Goal: Transaction & Acquisition: Purchase product/service

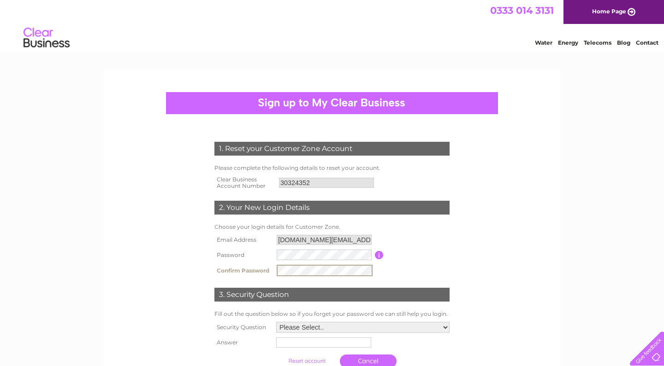
click at [516, 219] on form "1. Reset your Customer Zone Account Please complete the following details to re…" at bounding box center [331, 258] width 439 height 268
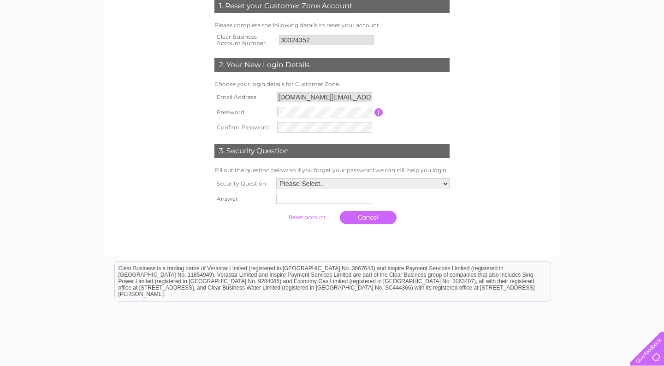
scroll to position [160, 0]
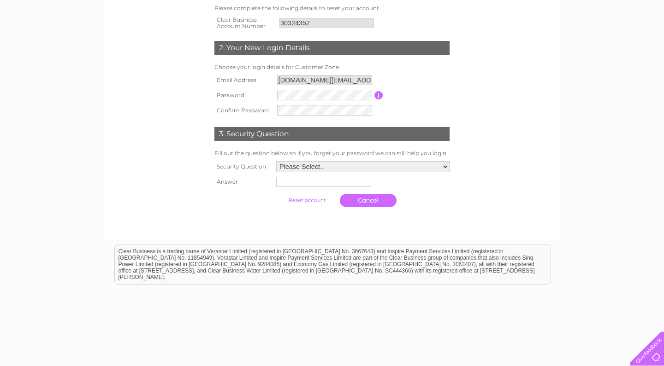
click at [379, 162] on select "Please Select.. In what town or city was your first job? In what town or city d…" at bounding box center [362, 166] width 173 height 11
select select "1"
click at [331, 183] on input "text" at bounding box center [322, 183] width 95 height 10
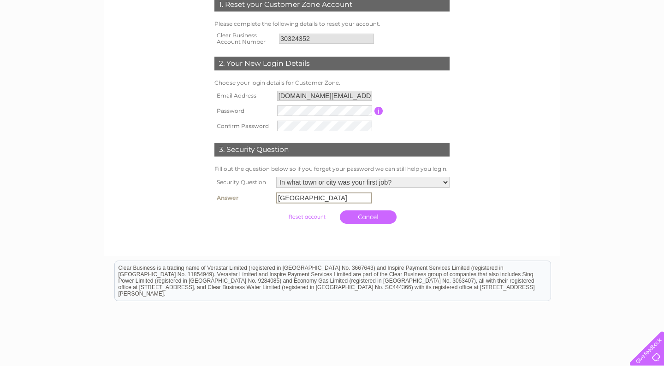
scroll to position [155, 0]
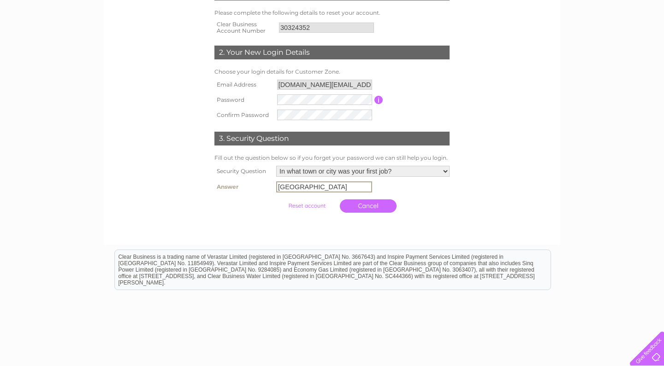
type input "manchester"
click at [292, 207] on input "submit" at bounding box center [306, 206] width 57 height 13
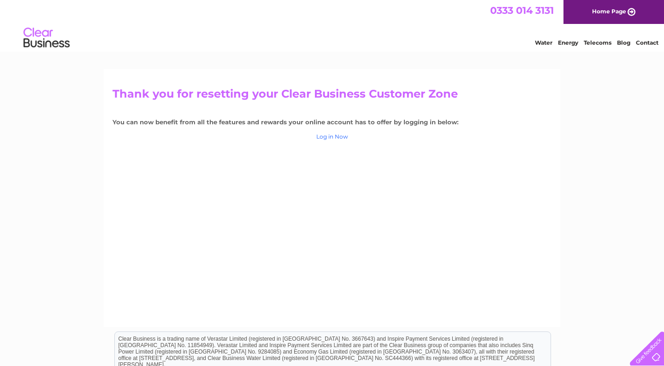
click at [333, 138] on link "Log in Now" at bounding box center [332, 136] width 32 height 7
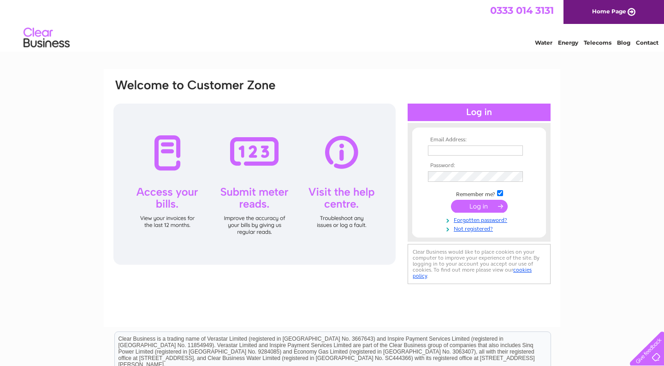
type input "[DOMAIN_NAME][EMAIL_ADDRESS][DOMAIN_NAME]"
click at [479, 204] on input "submit" at bounding box center [479, 207] width 57 height 13
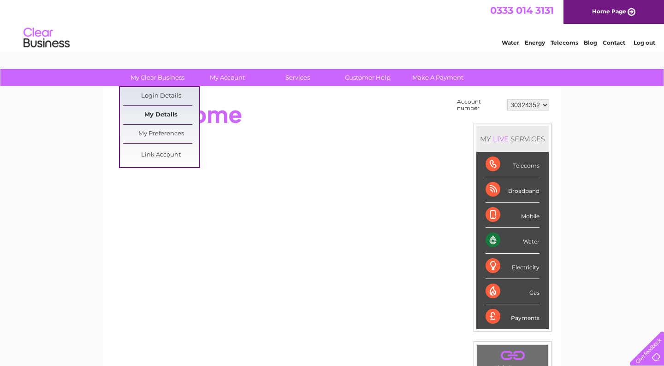
click at [165, 115] on link "My Details" at bounding box center [161, 115] width 76 height 18
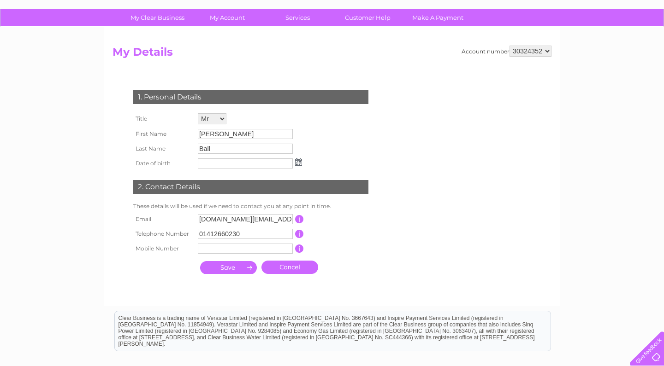
scroll to position [61, 0]
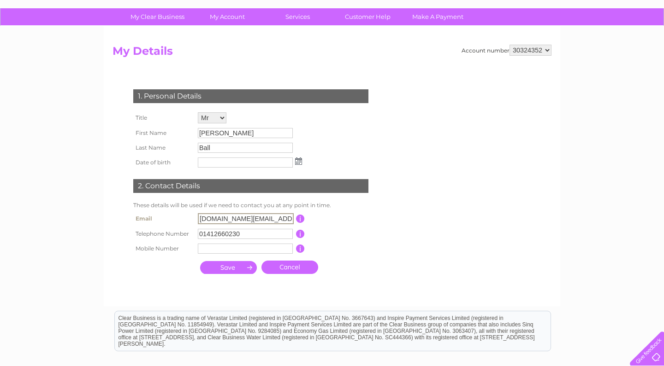
click at [223, 218] on input "cbsr.property@gmail.com" at bounding box center [246, 218] width 96 height 11
type input "carl@spphysiotherapy.co.uk"
type input "07872036978"
click at [350, 236] on td "This should be a valid landline telephone number starting with either 01, 02, 0…" at bounding box center [342, 233] width 74 height 15
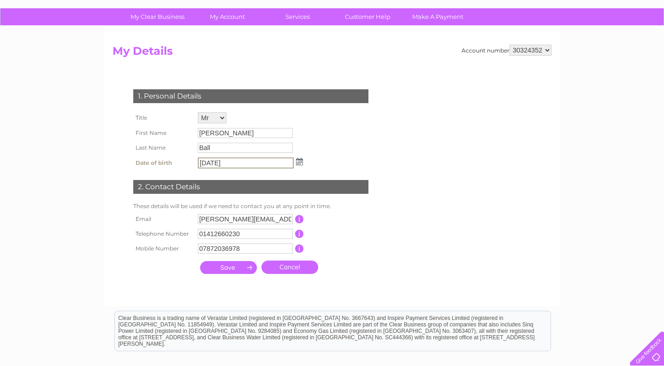
type input "20/02/1989"
click at [337, 136] on div "1. Personal Details Title Mr Mrs Ms Miss Dr Rev Prof Other First Name Carl Step…" at bounding box center [252, 179] width 280 height 199
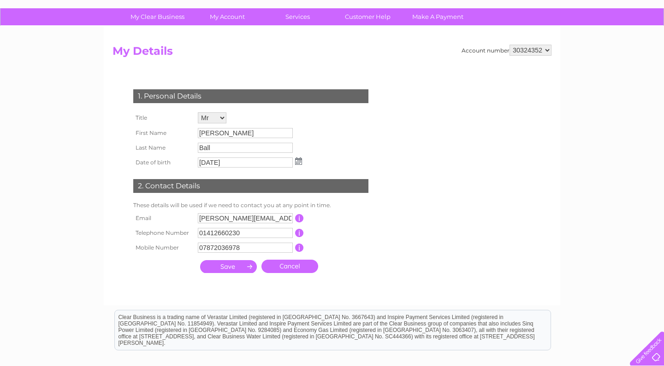
click at [234, 131] on input "Carl Stephen" at bounding box center [245, 133] width 95 height 10
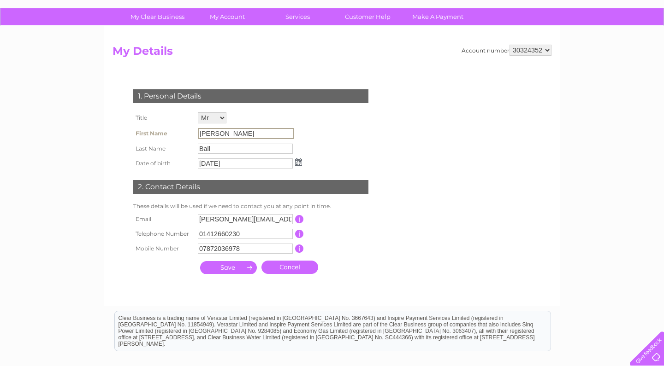
click at [234, 131] on input "Carl Stephen" at bounding box center [246, 133] width 96 height 11
click at [241, 132] on input "Carl Stephen" at bounding box center [246, 133] width 96 height 11
click at [250, 131] on input "Carl Stephen" at bounding box center [246, 133] width 96 height 11
click at [232, 265] on input "submit" at bounding box center [228, 267] width 57 height 13
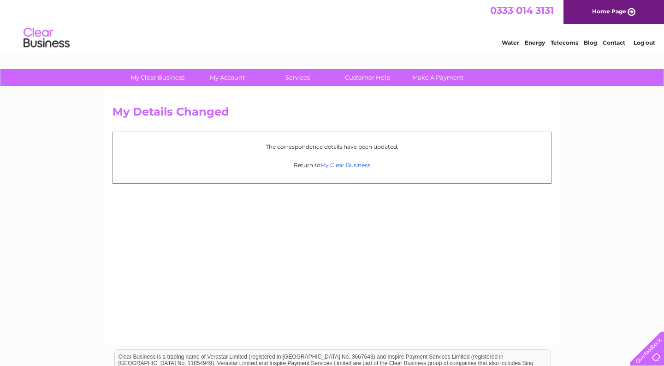
click at [338, 166] on link "My Clear Business" at bounding box center [345, 165] width 50 height 7
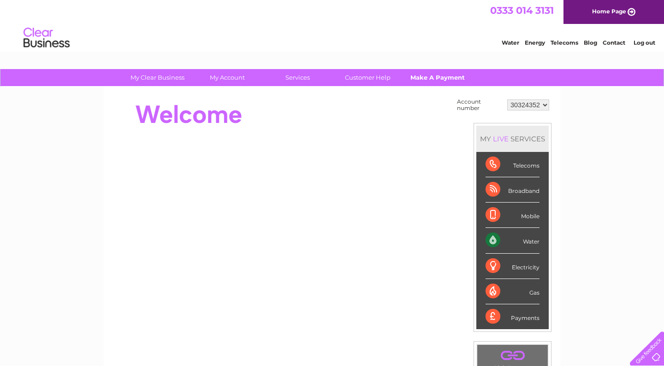
click at [447, 80] on link "Make A Payment" at bounding box center [438, 77] width 76 height 17
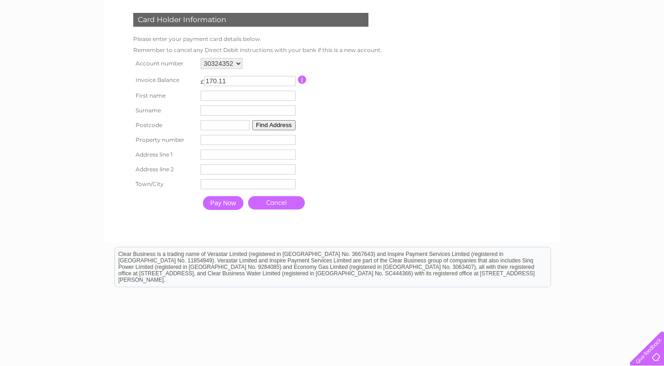
scroll to position [138, 0]
type input "Carl"
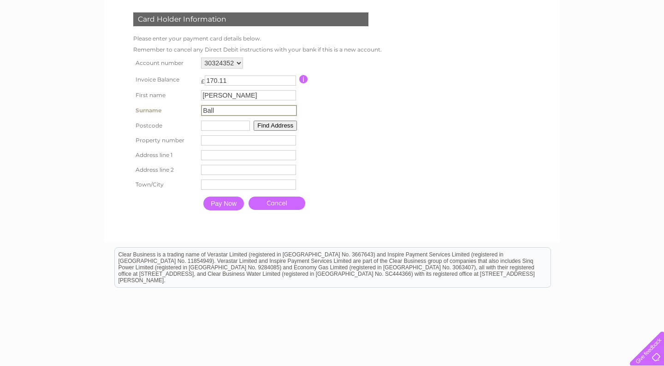
type input "Ball"
type input "pa1 1ly"
click at [234, 138] on input "number" at bounding box center [248, 140] width 95 height 10
type input "7"
type input "Mill Street"
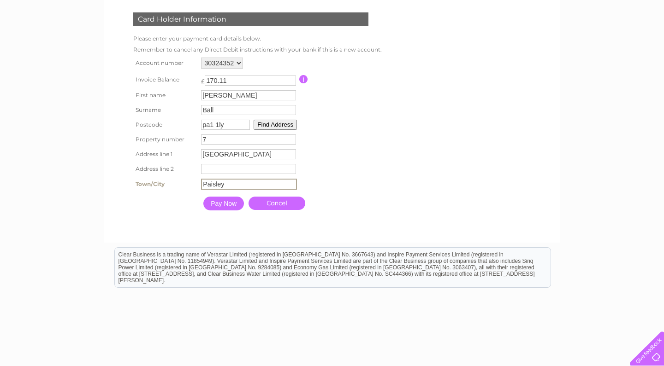
type input "Paisley"
click at [371, 140] on table "Account number 30324352 Invoice Balance £ 170.11 First name Carl Surname 7" at bounding box center [256, 135] width 251 height 160
click at [232, 198] on input "Pay Now" at bounding box center [223, 203] width 41 height 14
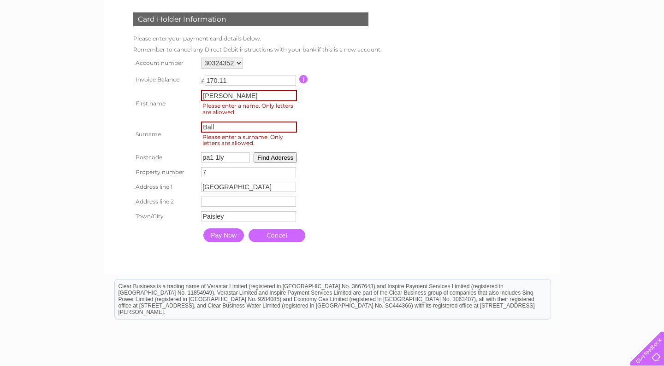
click at [249, 97] on input "Carl" at bounding box center [249, 95] width 96 height 11
type input "Carl"
click at [252, 125] on input "Ball" at bounding box center [249, 127] width 96 height 11
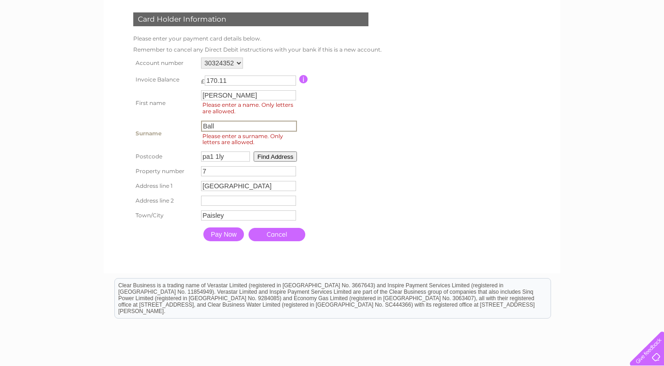
type input "Ball"
click at [380, 139] on table "Account number 30324352 Invoice Balance £ 170.11 First name Carl Surname 7" at bounding box center [255, 150] width 249 height 190
click at [228, 232] on input "Pay Now" at bounding box center [223, 234] width 41 height 14
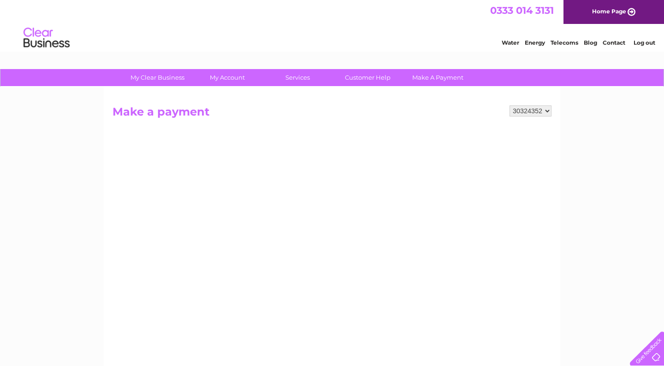
scroll to position [0, 0]
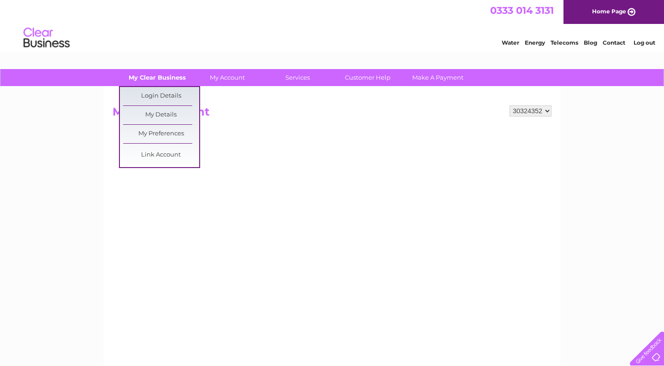
click at [151, 77] on link "My Clear Business" at bounding box center [157, 77] width 76 height 17
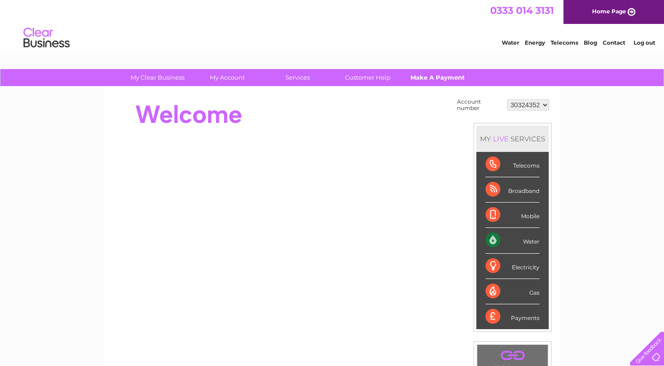
click at [445, 81] on link "Make A Payment" at bounding box center [438, 77] width 76 height 17
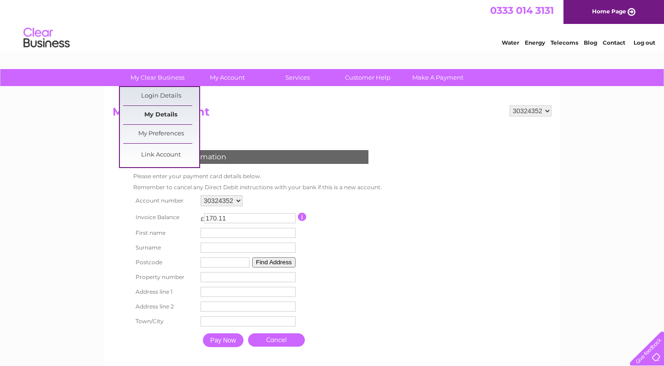
click at [164, 111] on link "My Details" at bounding box center [161, 115] width 76 height 18
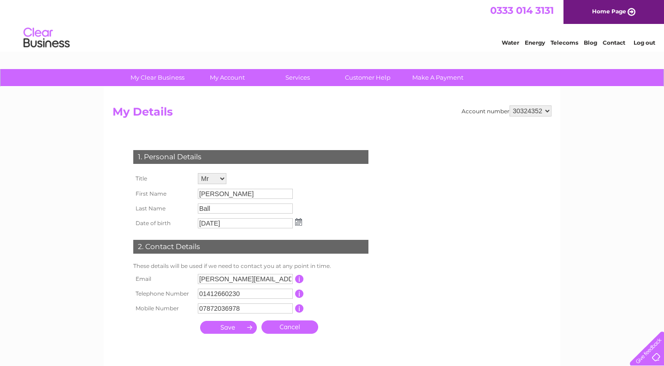
click at [377, 136] on div "1. Personal Details Title Mr Mrs Ms Miss Dr Rev Prof Other First Name [PERSON_N…" at bounding box center [252, 244] width 280 height 225
click at [530, 112] on select "30324352" at bounding box center [530, 111] width 42 height 11
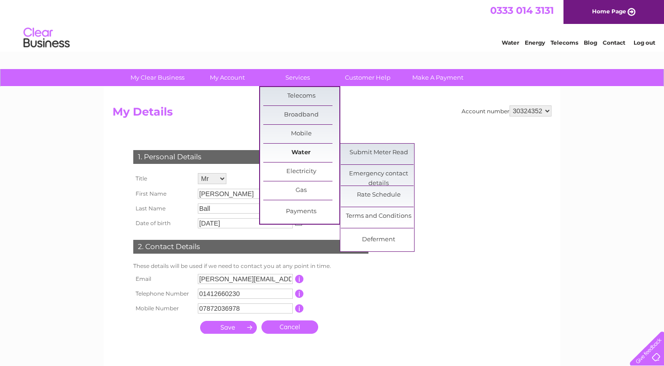
click at [295, 151] on link "Water" at bounding box center [301, 153] width 76 height 18
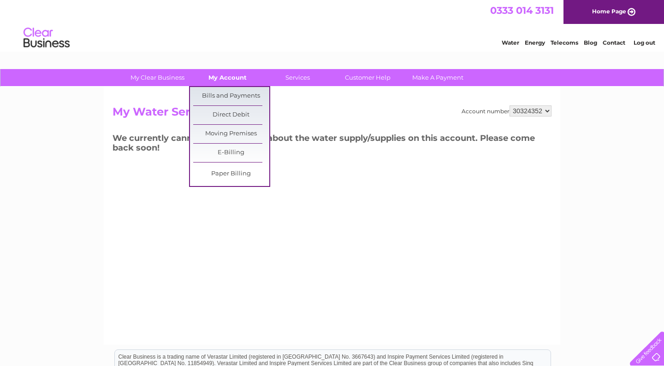
click at [216, 78] on link "My Account" at bounding box center [227, 77] width 76 height 17
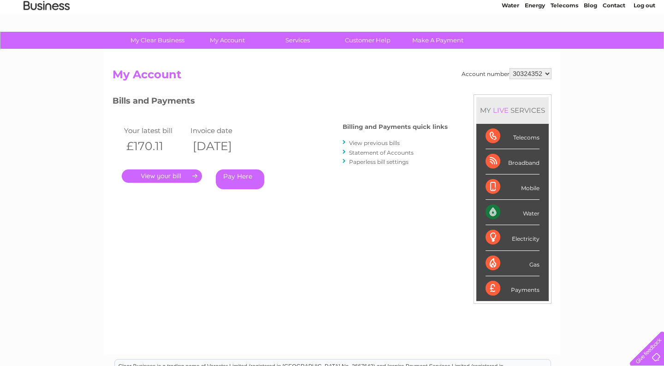
scroll to position [34, 0]
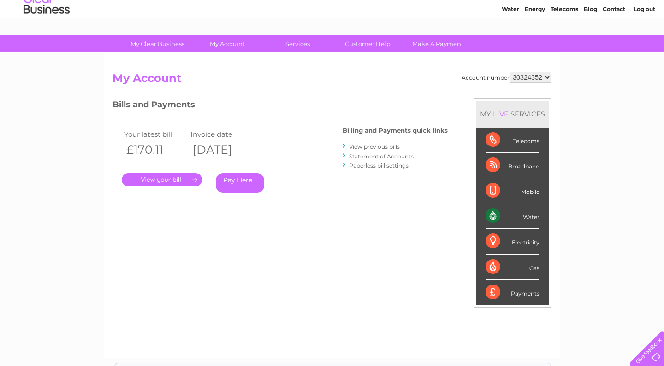
click at [243, 181] on link "Pay Here" at bounding box center [240, 183] width 48 height 20
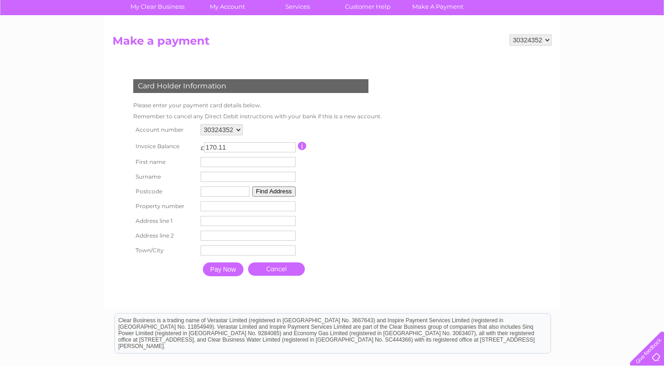
scroll to position [72, 0]
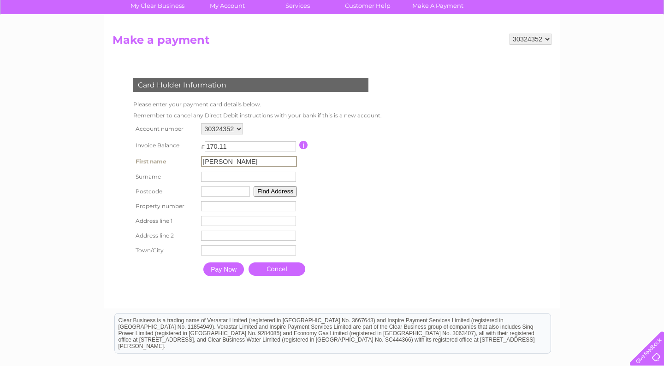
type input "Carl"
type input "Ball"
type input "Pa1 1lY"
click at [241, 209] on input "number" at bounding box center [248, 206] width 95 height 10
type input "7"
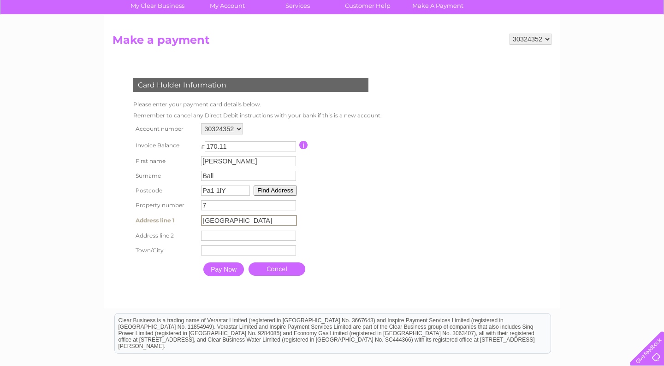
type input "Mill Street"
type input "Paisley"
click at [365, 212] on table "Account number 30324352 Invoice Balance £ 170.11 First name Carl Surname 7" at bounding box center [256, 201] width 251 height 160
click at [224, 273] on input "Pay Now" at bounding box center [223, 269] width 41 height 14
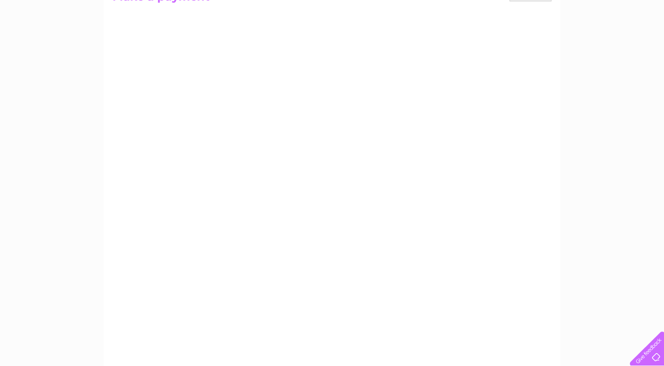
scroll to position [112, 0]
